Goal: Download file/media

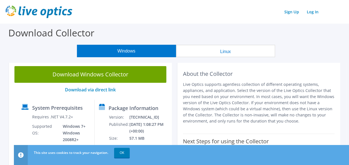
click at [231, 51] on button "Linux" at bounding box center [225, 51] width 99 height 13
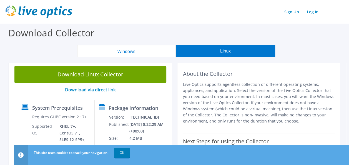
scroll to position [28, 0]
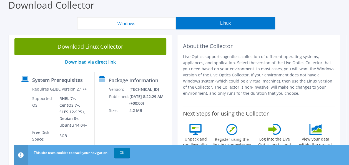
click at [121, 23] on button "Windows" at bounding box center [126, 23] width 99 height 13
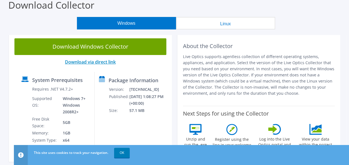
click at [100, 62] on link "Download via direct link" at bounding box center [90, 62] width 51 height 6
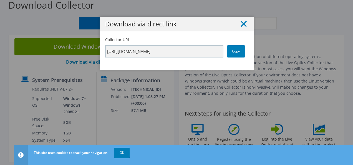
click at [243, 25] on line at bounding box center [244, 24] width 6 height 6
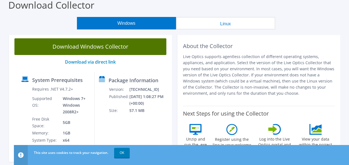
click at [101, 44] on link "Download Windows Collector" at bounding box center [90, 46] width 152 height 17
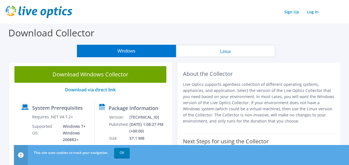
click at [182, 30] on div "Download Collector" at bounding box center [175, 34] width 344 height 21
click at [99, 89] on link "Download via direct link" at bounding box center [90, 90] width 51 height 6
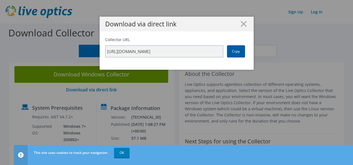
click at [230, 51] on link "Copy" at bounding box center [236, 51] width 18 height 12
click at [241, 25] on line at bounding box center [244, 24] width 6 height 6
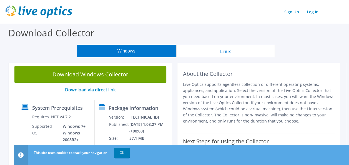
click at [221, 51] on button "Linux" at bounding box center [225, 51] width 99 height 13
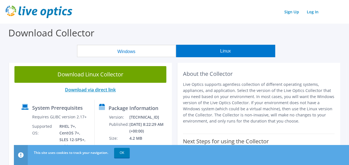
click at [103, 88] on link "Download via direct link" at bounding box center [90, 90] width 51 height 6
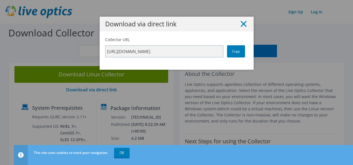
click at [242, 24] on line at bounding box center [244, 24] width 6 height 6
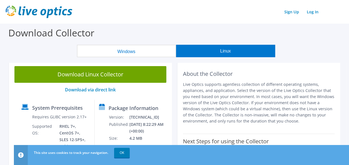
click at [128, 50] on button "Windows" at bounding box center [126, 51] width 99 height 13
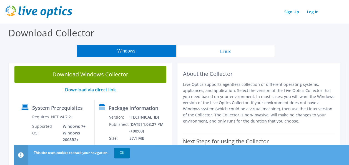
click at [98, 88] on link "Download via direct link" at bounding box center [90, 90] width 51 height 6
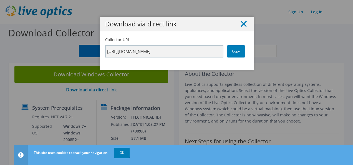
click at [243, 23] on line at bounding box center [244, 24] width 6 height 6
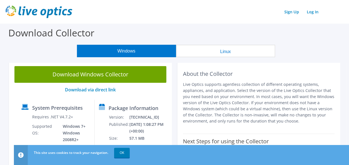
click at [91, 74] on link "Download Windows Collector" at bounding box center [90, 74] width 152 height 17
